Goal: Use online tool/utility: Utilize a website feature to perform a specific function

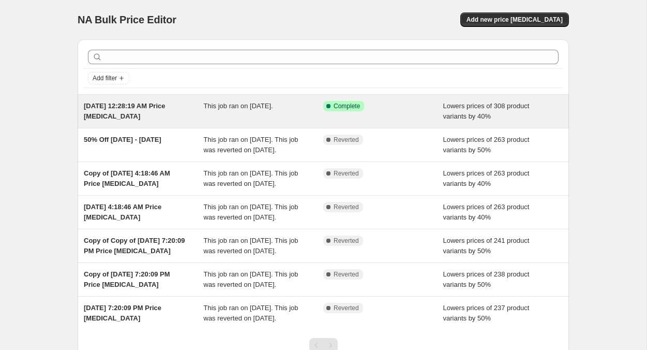
click at [286, 110] on div "This job ran on [DATE]." at bounding box center [264, 111] width 120 height 21
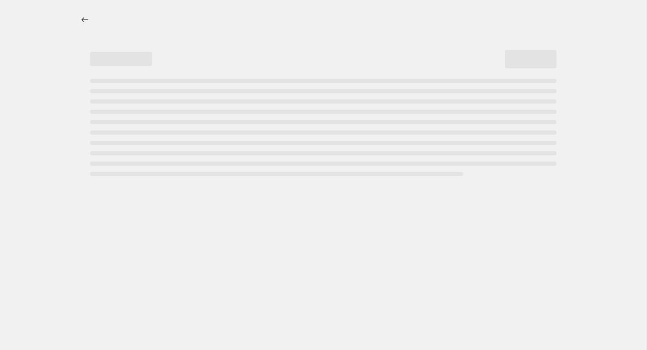
select select "percentage"
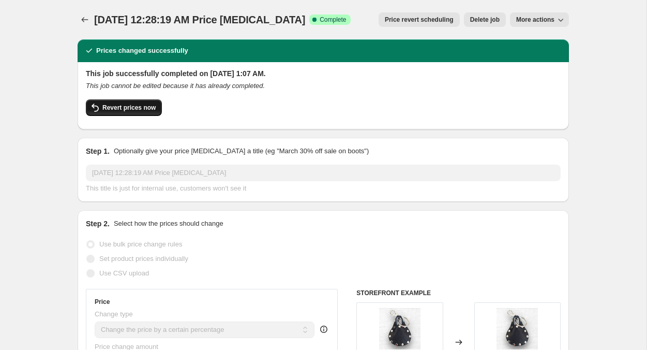
click at [131, 108] on span "Revert prices now" at bounding box center [128, 107] width 53 height 8
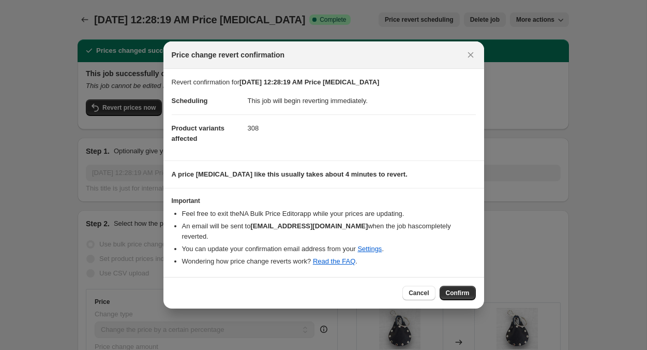
click at [535, 233] on div at bounding box center [323, 175] width 647 height 350
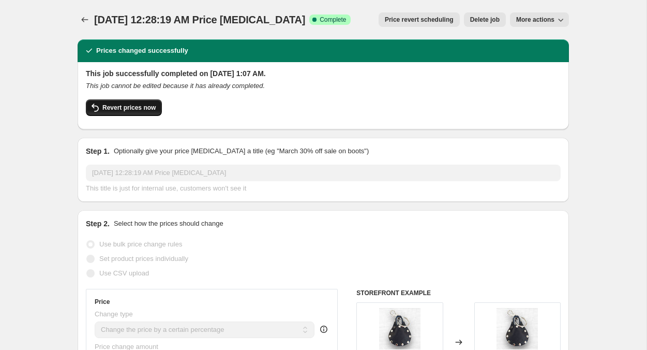
click at [132, 106] on span "Revert prices now" at bounding box center [128, 107] width 53 height 8
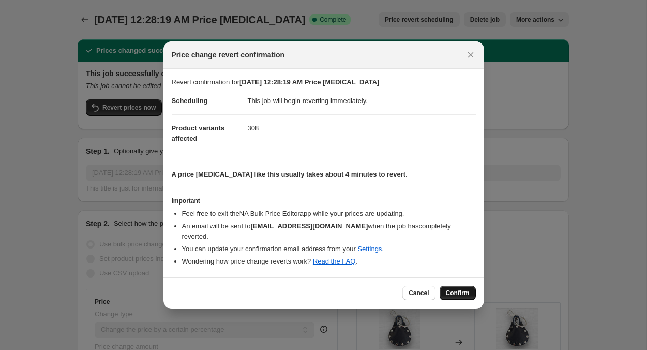
click at [461, 292] on span "Confirm" at bounding box center [458, 293] width 24 height 8
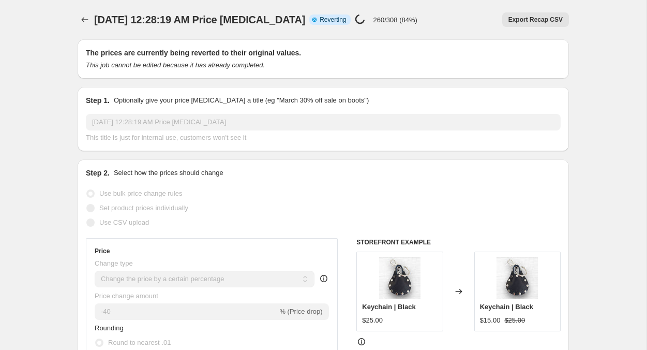
select select "percentage"
